Goal: Find specific page/section: Find specific page/section

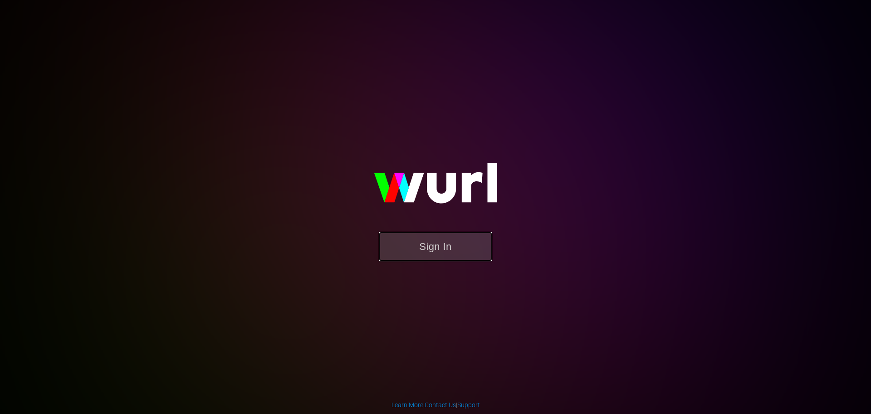
click at [423, 245] on button "Sign In" at bounding box center [435, 246] width 113 height 30
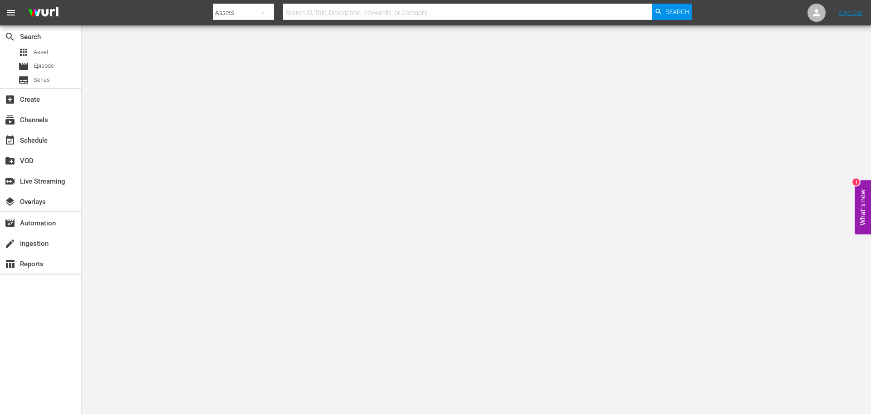
click at [300, 8] on input "text" at bounding box center [467, 13] width 369 height 22
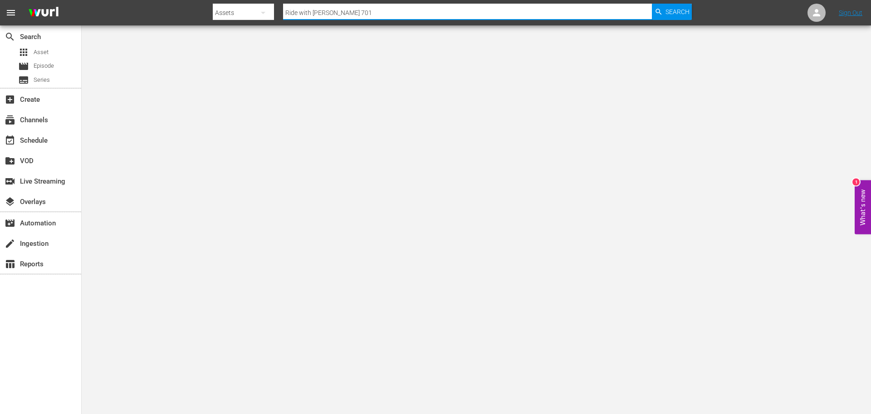
click at [391, 9] on input "Ride with Norman Reedus 701" at bounding box center [467, 13] width 369 height 22
type input "Ride with Norman Reedus 702"
click at [664, 10] on div "Search" at bounding box center [672, 12] width 40 height 16
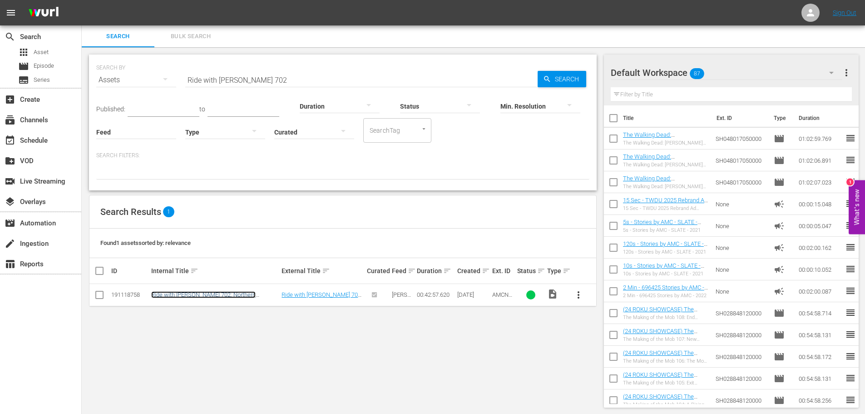
click at [164, 292] on link "Ride with Norman Reedus 702: Northern Georgia with Robert Patrick" at bounding box center [203, 298] width 104 height 14
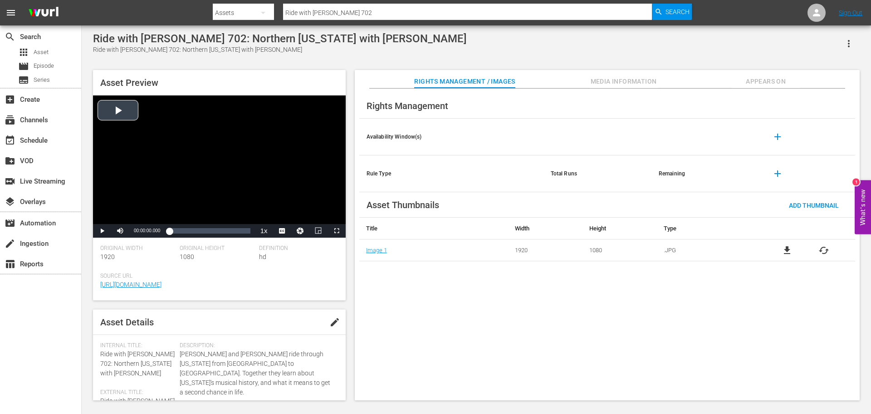
click at [115, 113] on div "Video Player" at bounding box center [219, 159] width 253 height 128
click at [337, 231] on span "Video Player" at bounding box center [337, 231] width 0 height 0
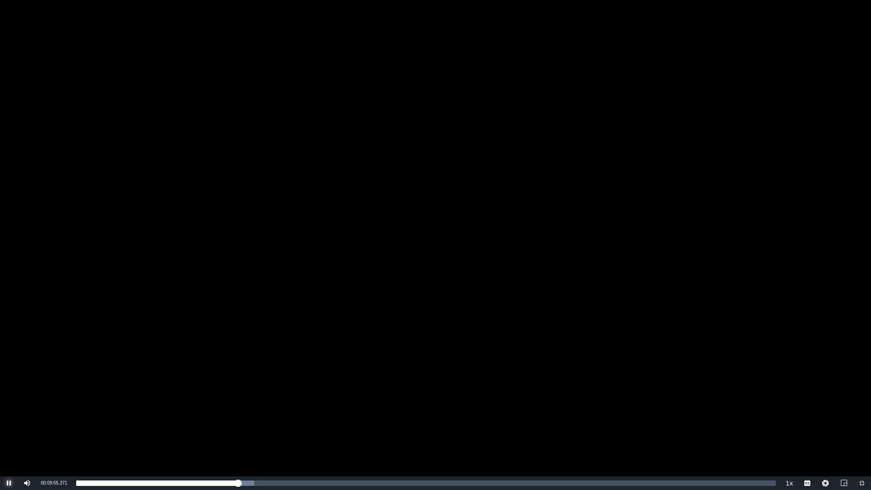
click at [9, 413] on span "Video Player" at bounding box center [9, 483] width 0 height 0
